Goal: Information Seeking & Learning: Learn about a topic

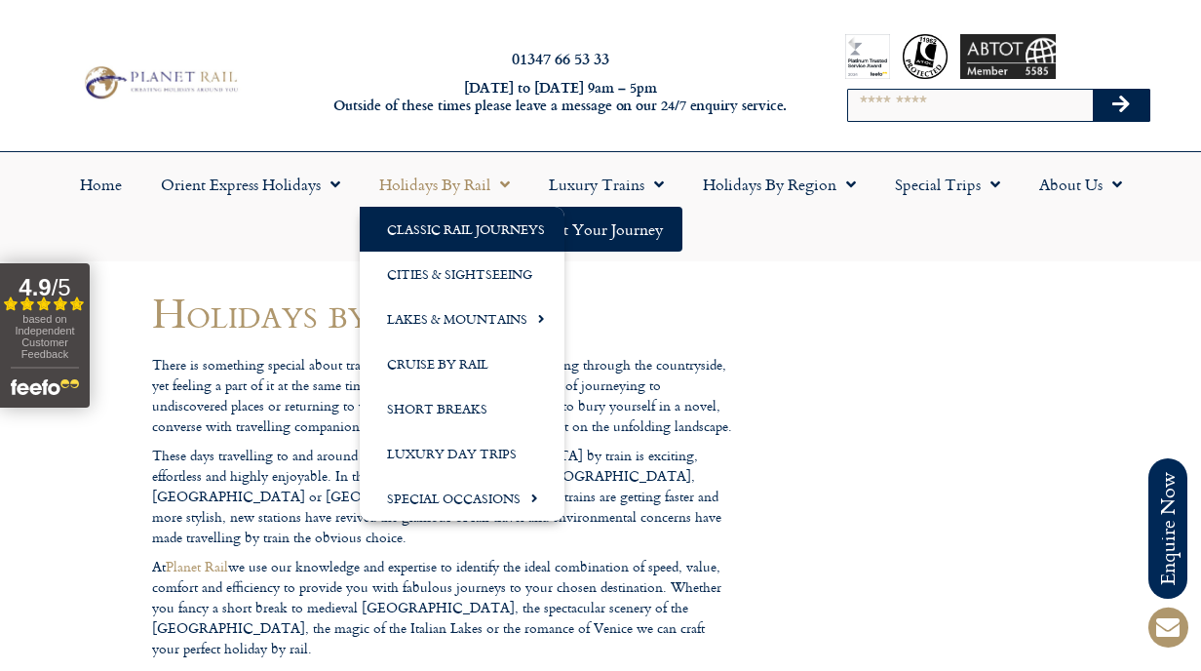
click at [429, 232] on link "Classic Rail Journeys" at bounding box center [462, 229] width 205 height 45
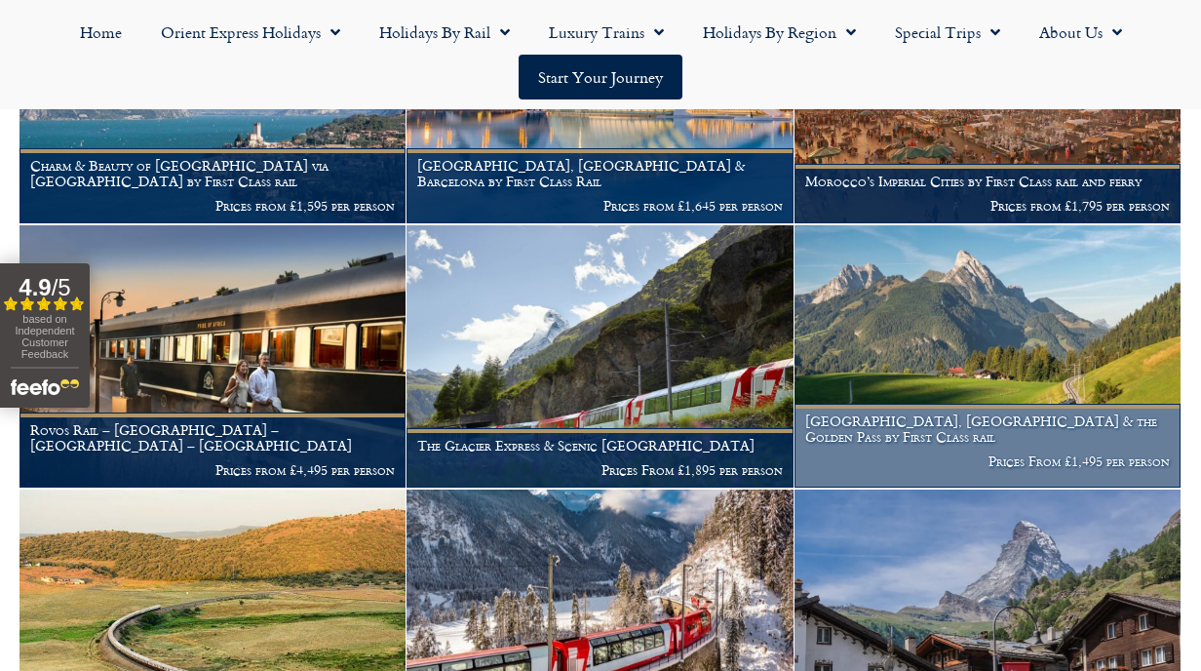
scroll to position [528, 0]
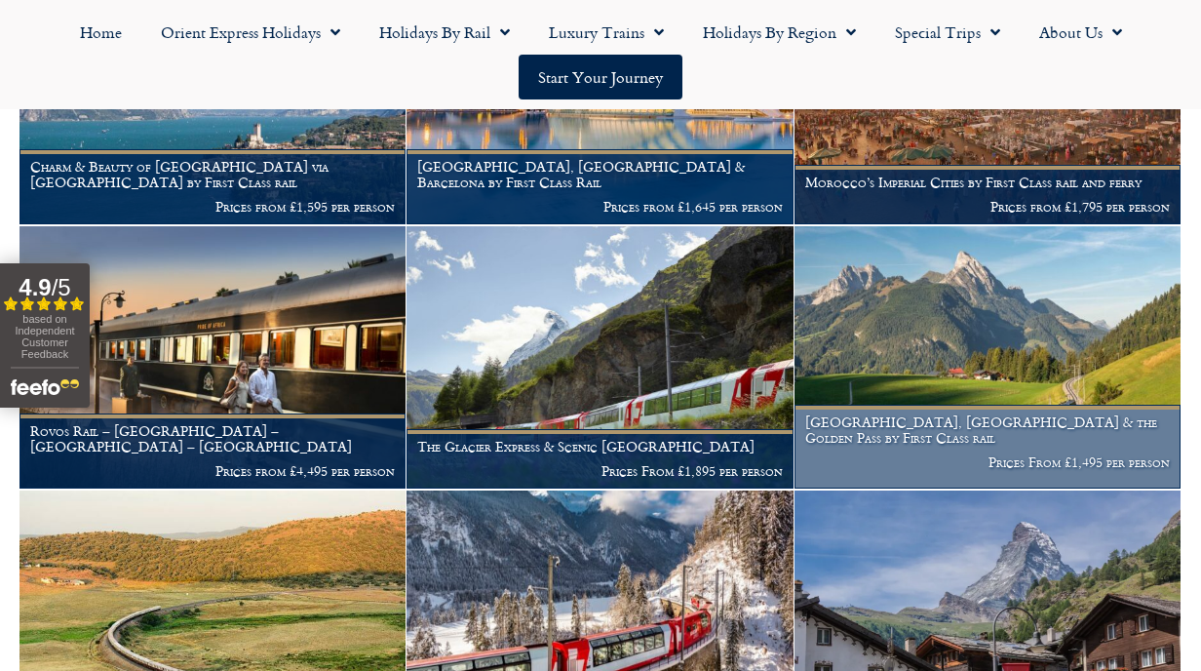
click at [912, 347] on img at bounding box center [987, 357] width 386 height 262
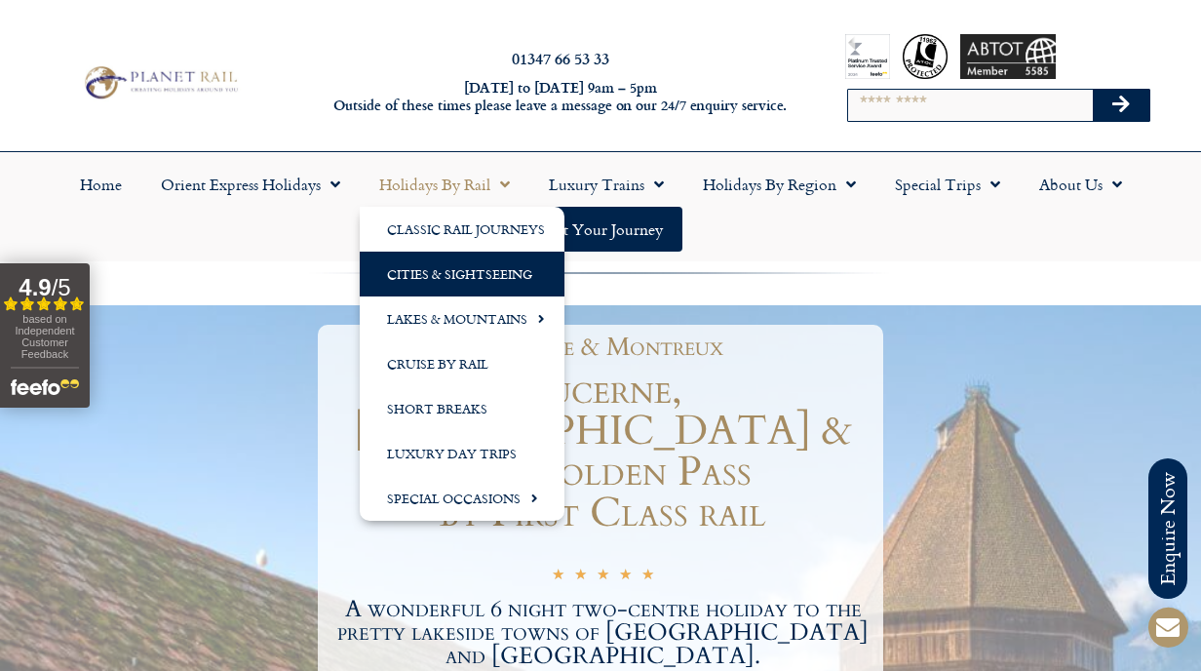
click at [410, 263] on link "Cities & Sightseeing" at bounding box center [462, 274] width 205 height 45
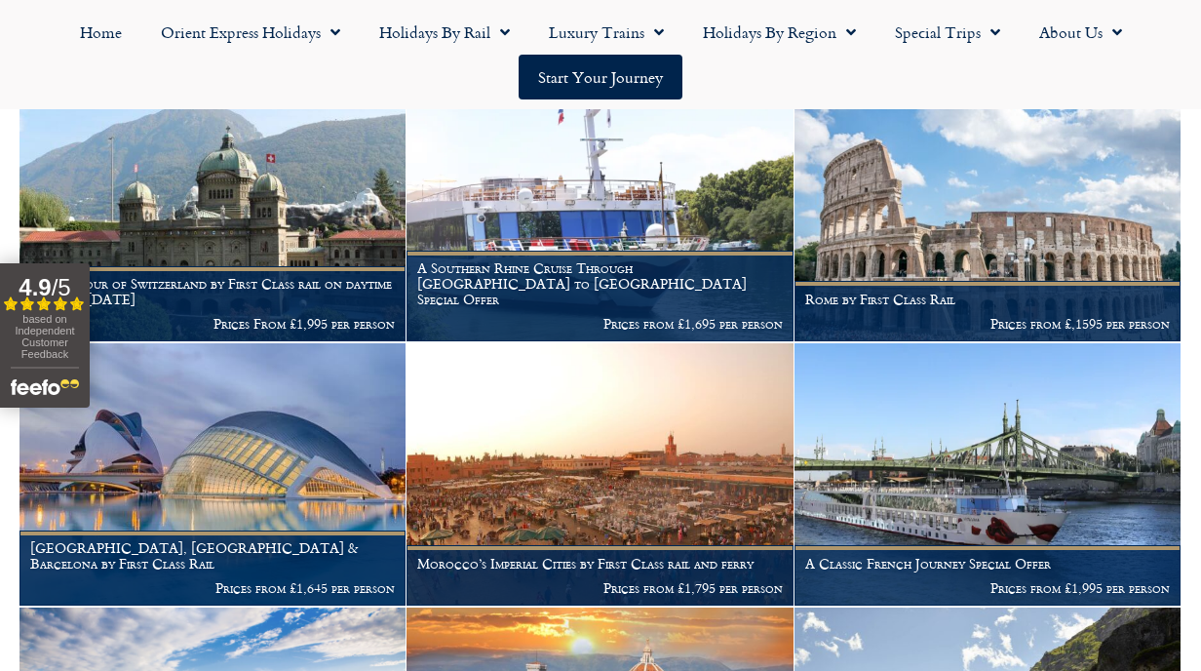
scroll to position [1602, 0]
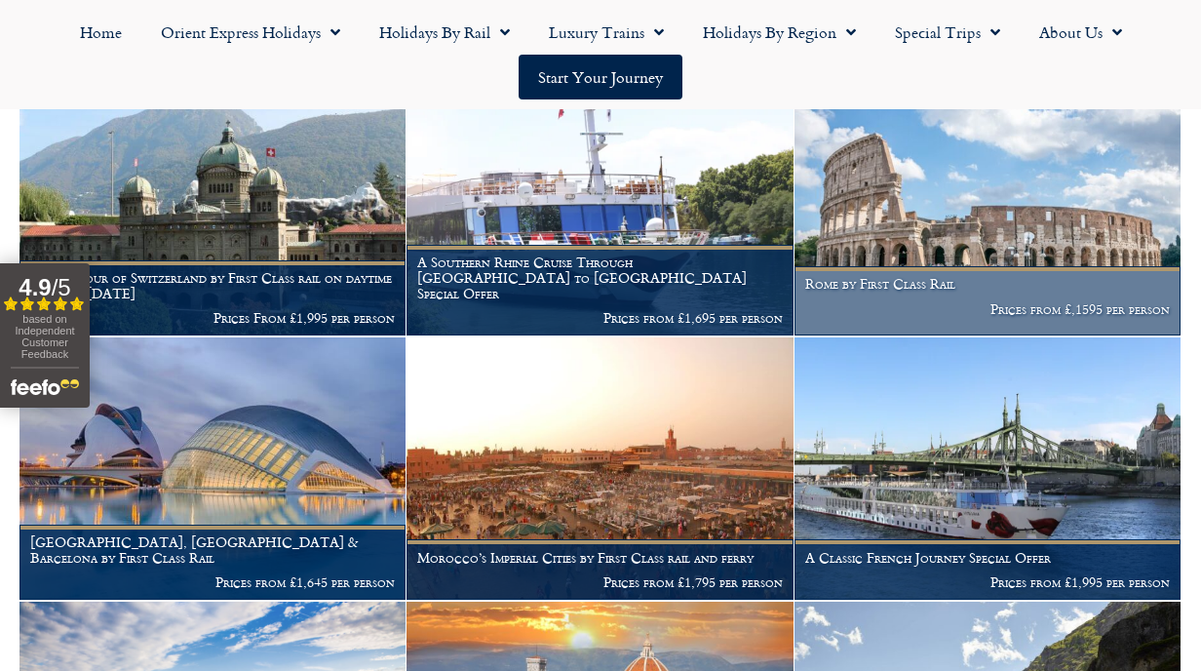
click at [919, 223] on img at bounding box center [987, 204] width 386 height 262
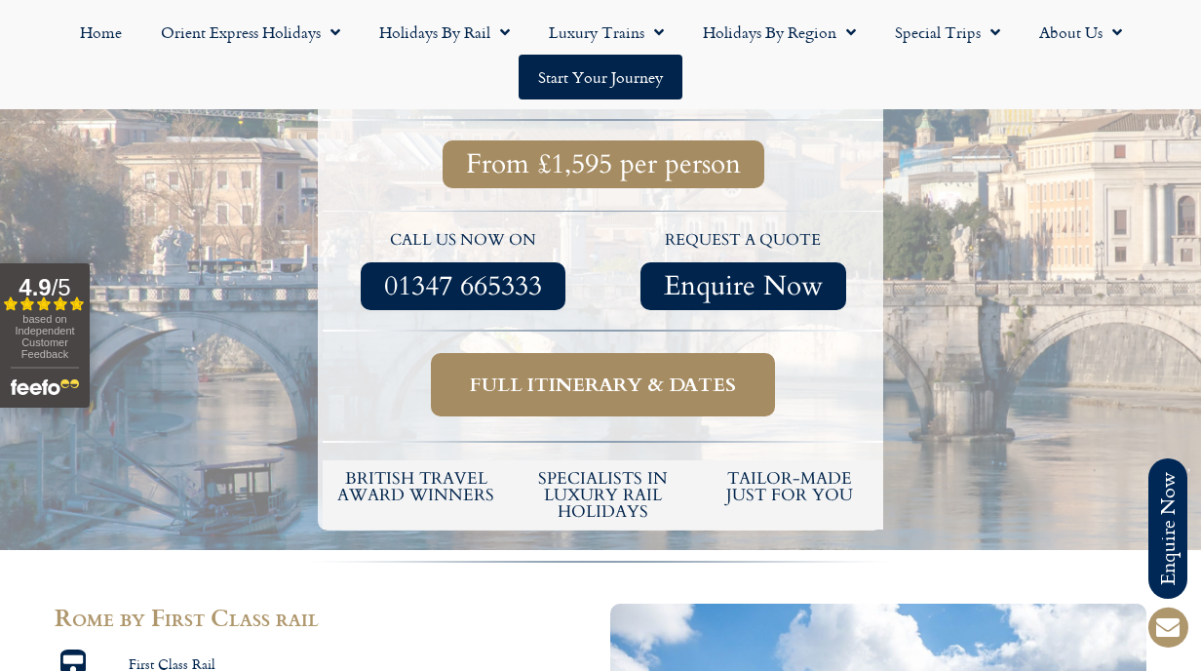
scroll to position [621, 0]
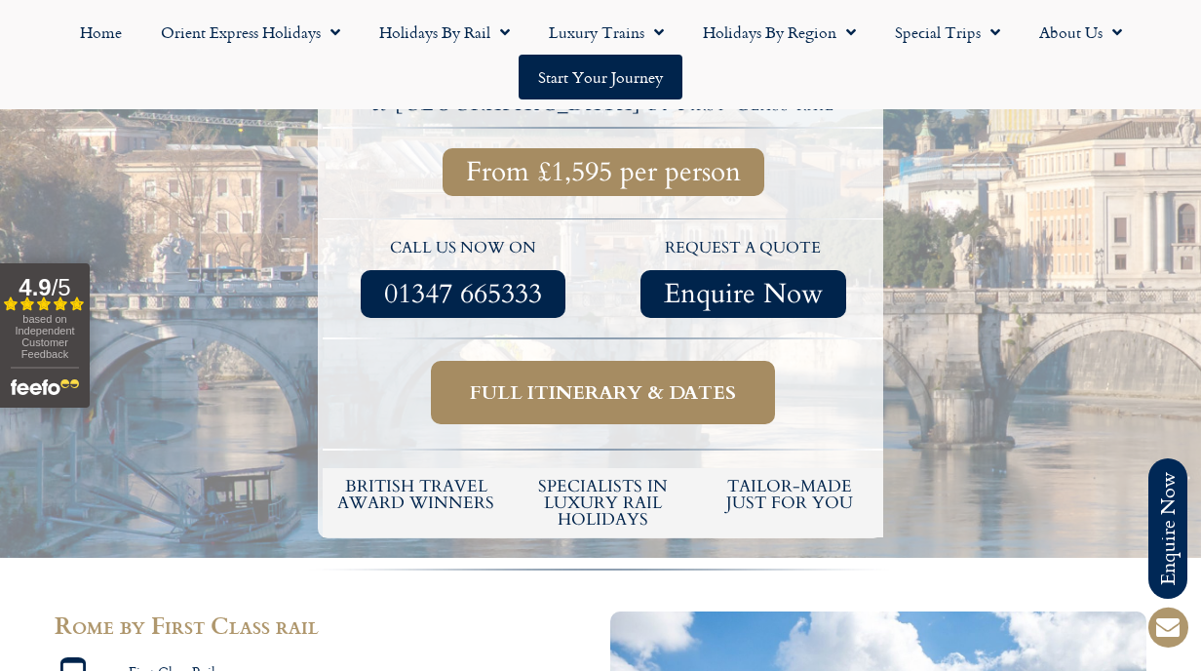
click at [624, 380] on span "Full itinerary & dates" at bounding box center [603, 392] width 266 height 24
click at [636, 380] on span "Full itinerary & dates" at bounding box center [603, 392] width 266 height 24
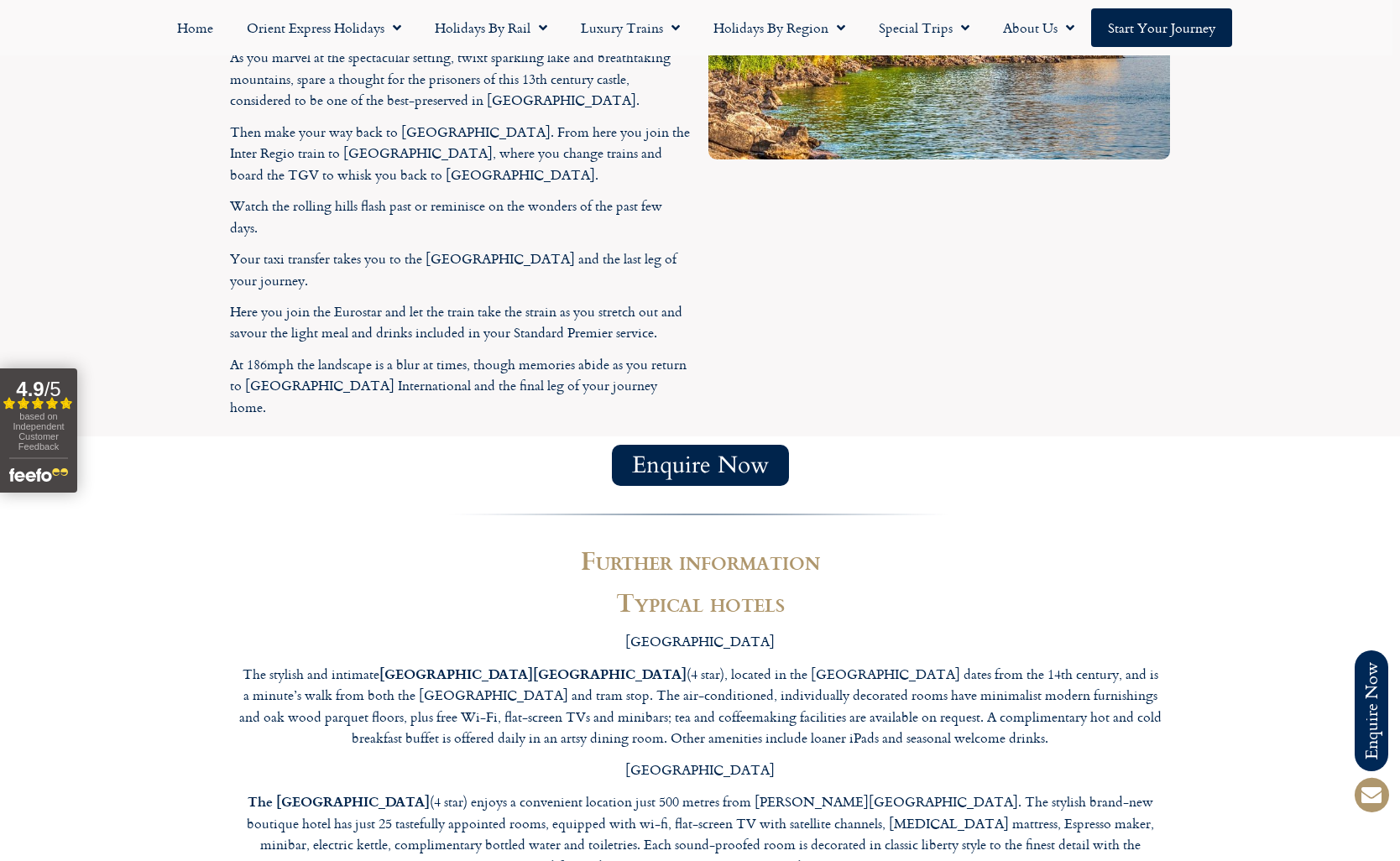
scroll to position [3878, 0]
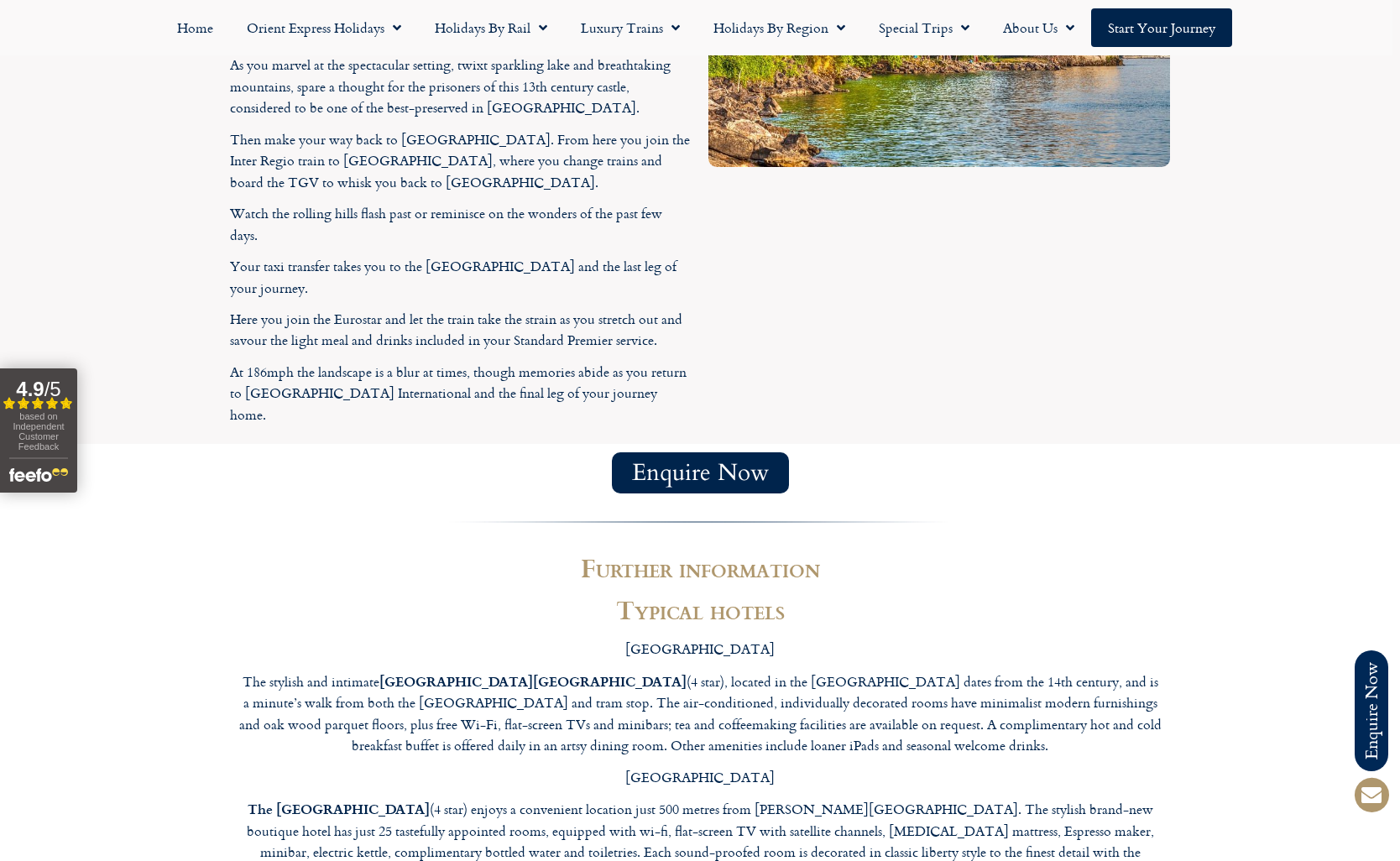
click at [262, 554] on h2 "Further information" at bounding box center [700, 567] width 923 height 25
